Goal: Navigation & Orientation: Understand site structure

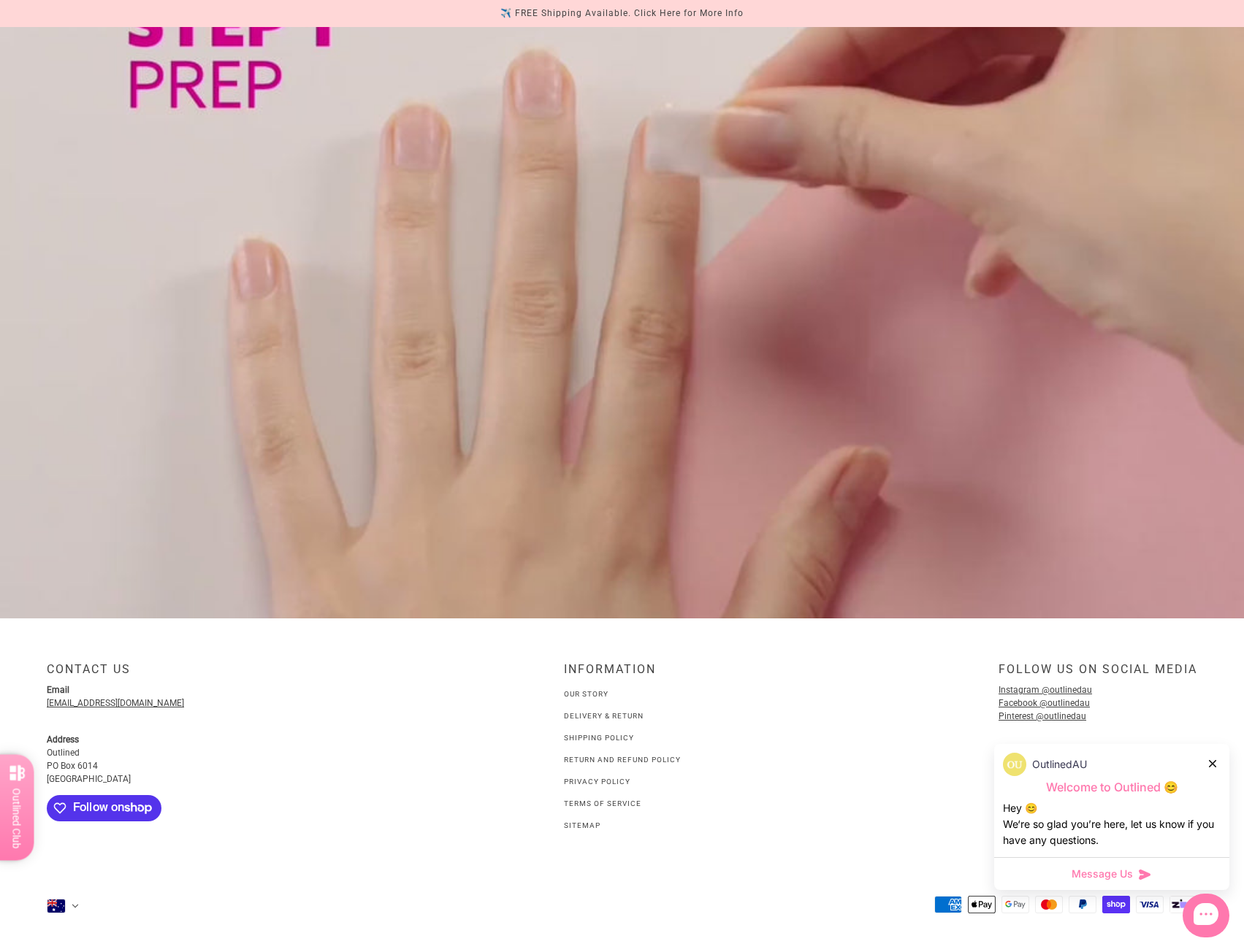
click at [586, 830] on link "Sitemap" at bounding box center [582, 826] width 36 height 8
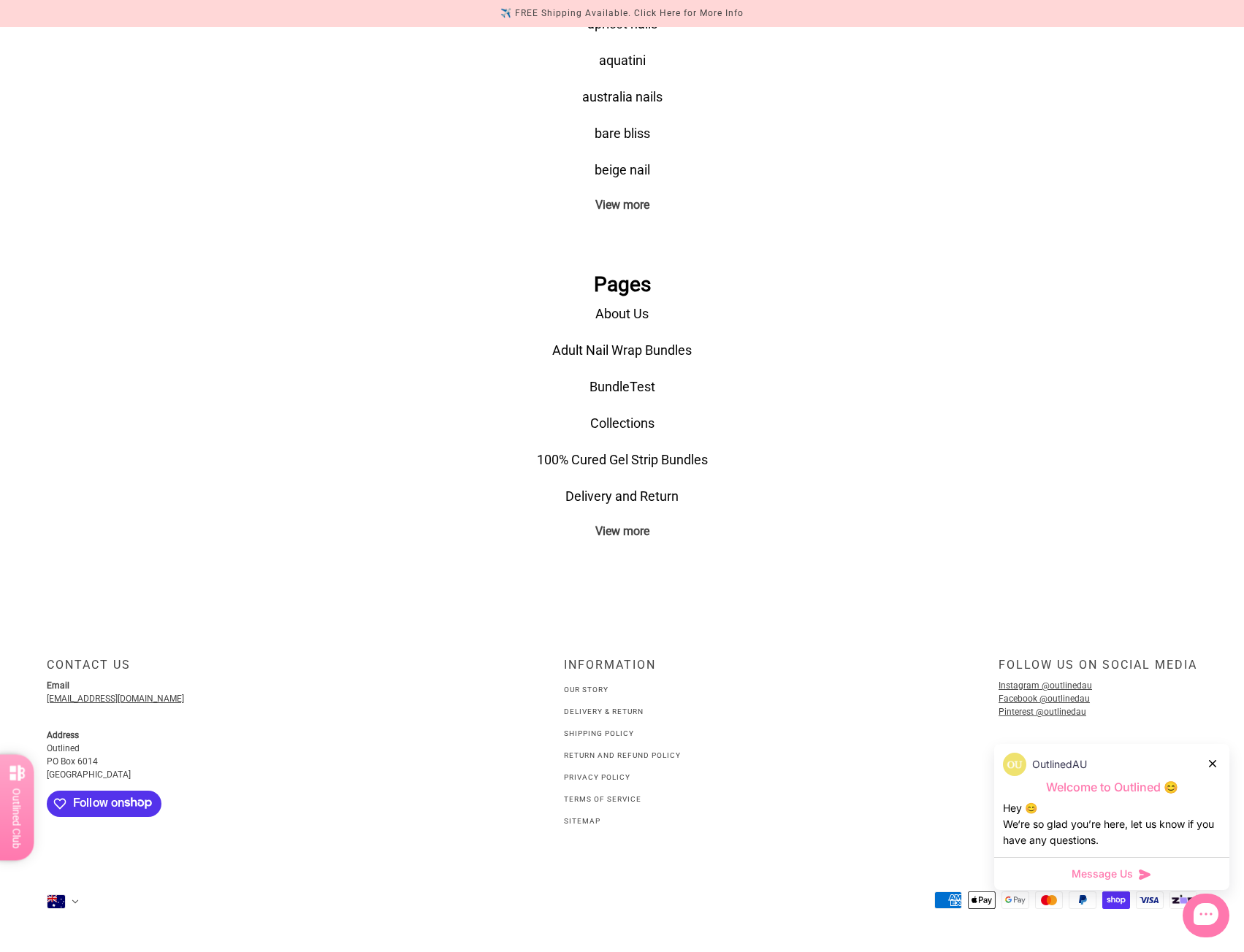
scroll to position [916, 0]
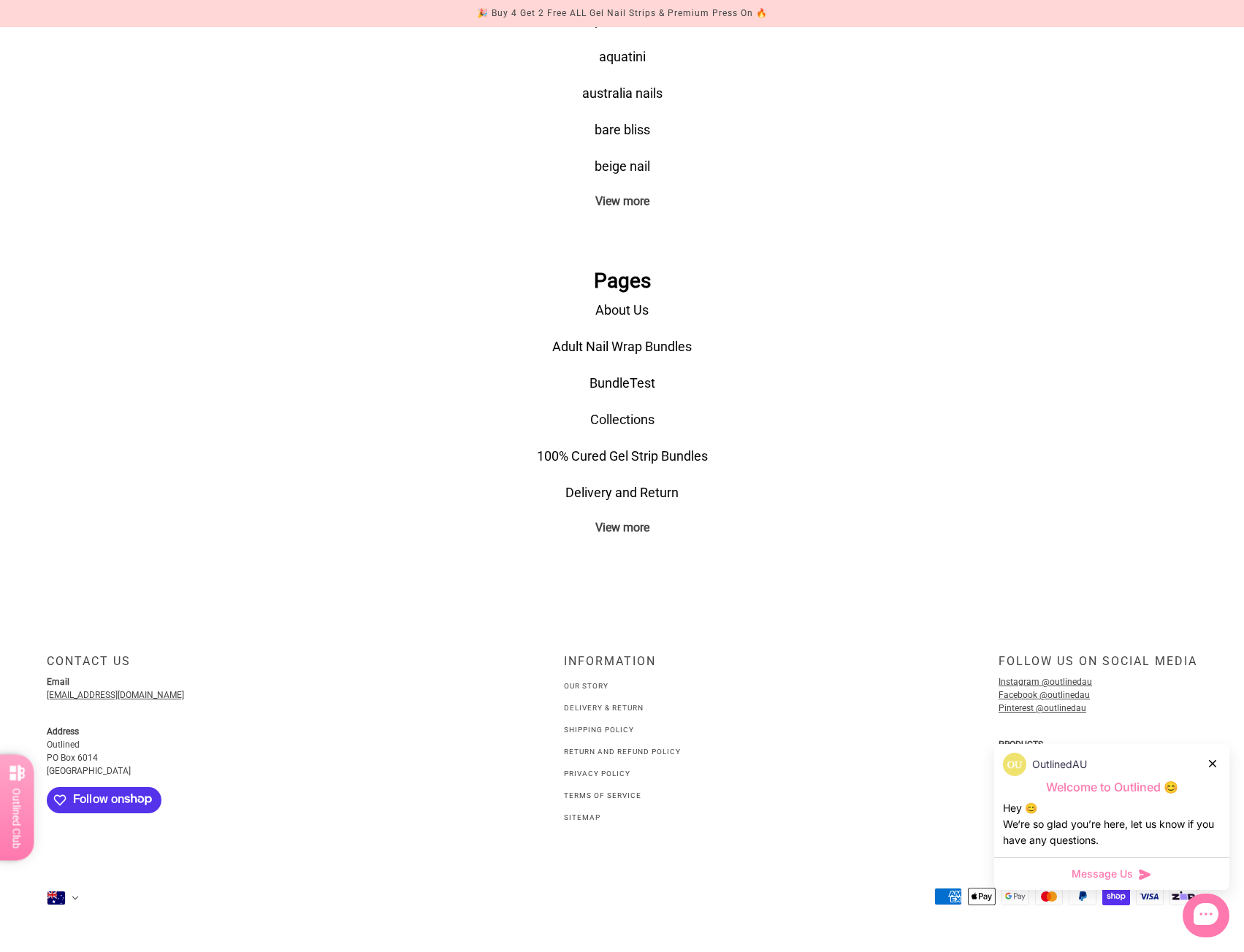
click at [602, 800] on link "Terms of Service" at bounding box center [603, 796] width 77 height 8
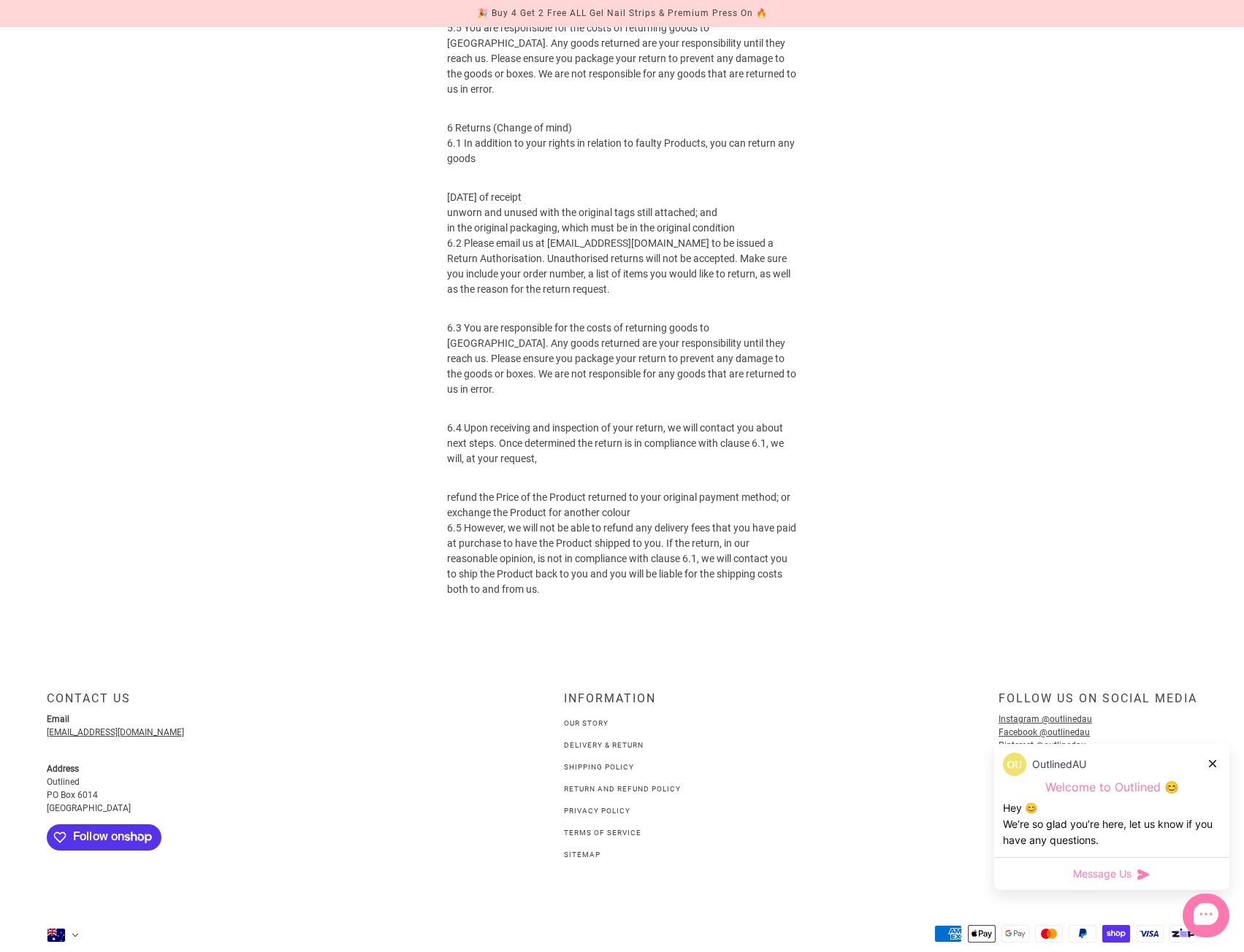
scroll to position [2040, 0]
